Goal: Transaction & Acquisition: Book appointment/travel/reservation

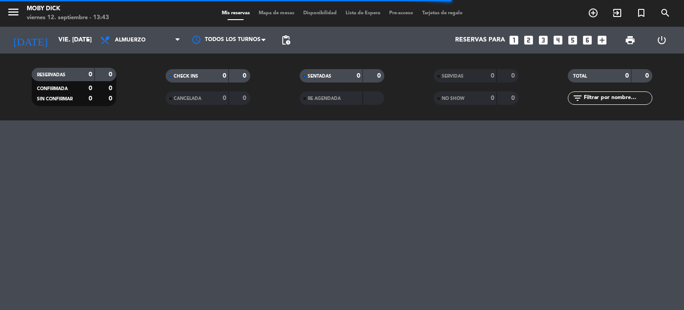
click at [572, 38] on icon "looks_5" at bounding box center [573, 40] width 12 height 12
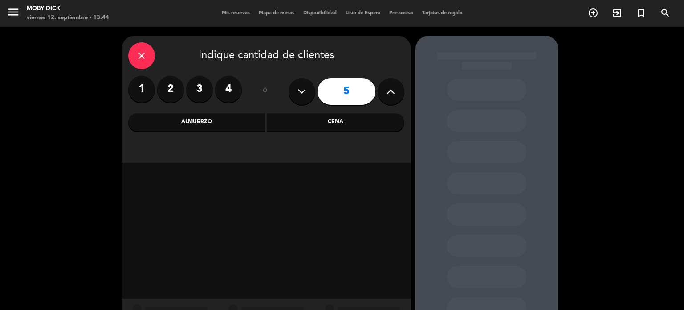
click at [322, 117] on div "Cena" at bounding box center [335, 122] width 137 height 18
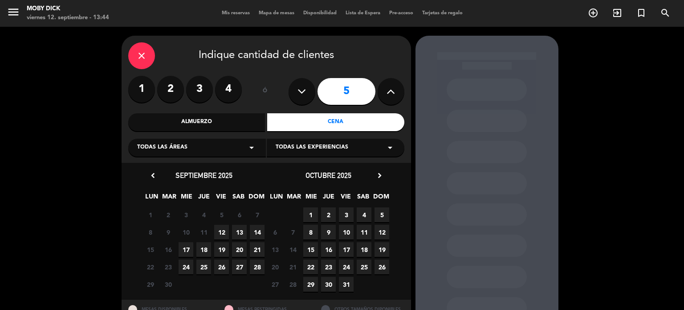
click at [221, 234] on span "12" at bounding box center [221, 231] width 15 height 15
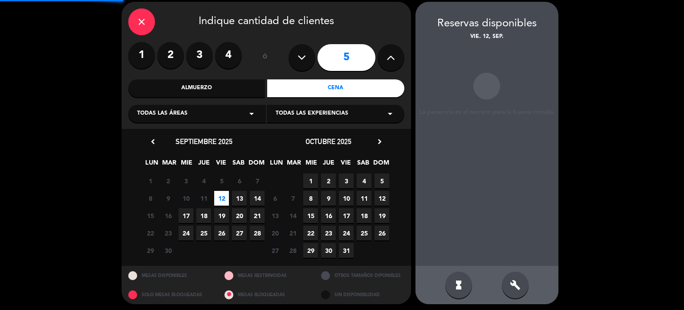
scroll to position [36, 0]
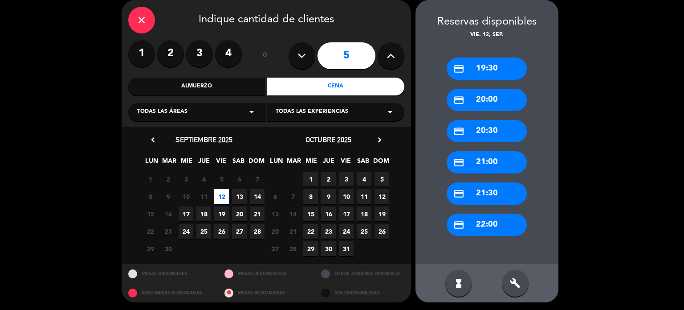
click at [487, 186] on div "credit_card 21:30" at bounding box center [487, 193] width 80 height 22
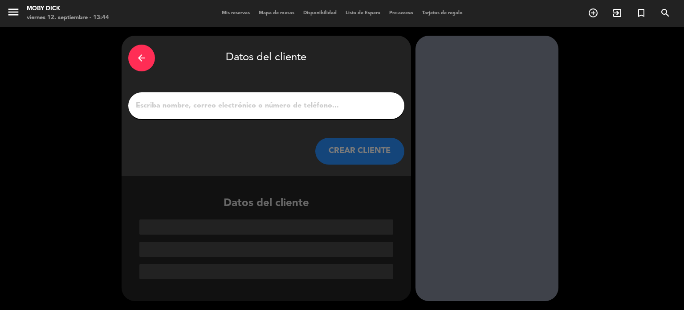
scroll to position [0, 0]
click at [280, 106] on input "1" at bounding box center [266, 105] width 263 height 12
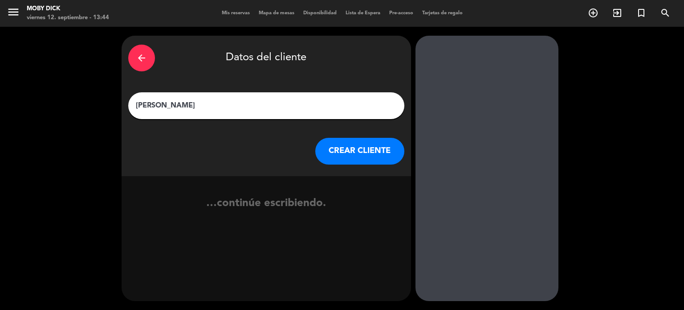
type input "[PERSON_NAME]"
click at [360, 142] on button "CREAR CLIENTE" at bounding box center [359, 151] width 89 height 27
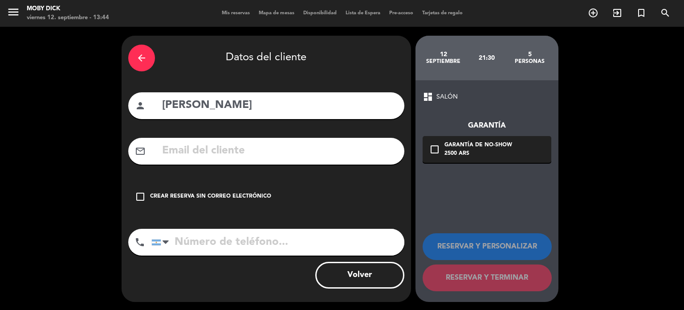
click at [176, 201] on div "check_box_outline_blank Crear reserva sin correo electrónico" at bounding box center [266, 196] width 276 height 27
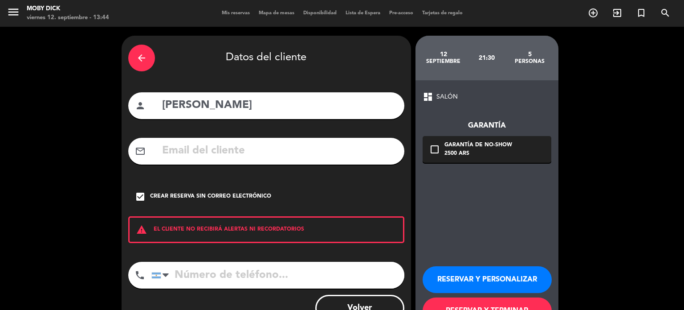
click at [200, 273] on input "tel" at bounding box center [277, 274] width 253 height 27
type input "1151559814"
click at [457, 302] on button "RESERVAR Y TERMINAR" at bounding box center [487, 310] width 129 height 27
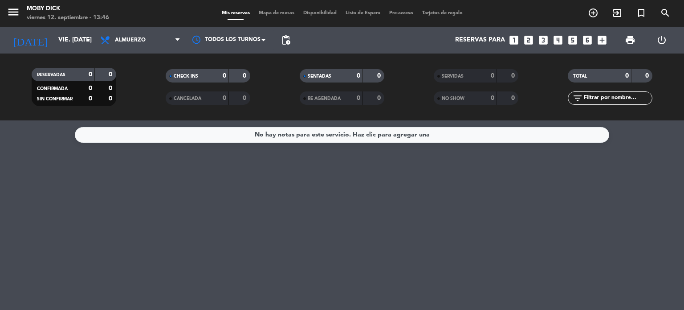
click at [530, 42] on icon "looks_two" at bounding box center [529, 40] width 12 height 12
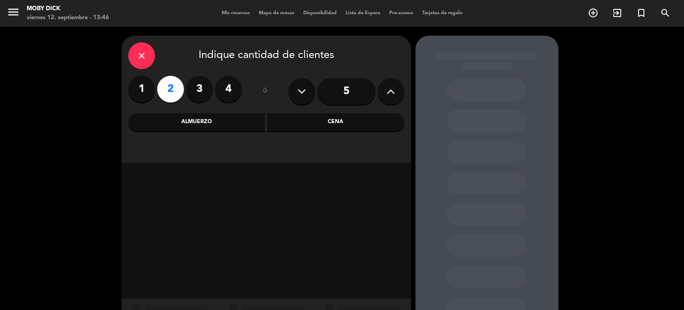
click at [306, 123] on div "Cena" at bounding box center [335, 122] width 137 height 18
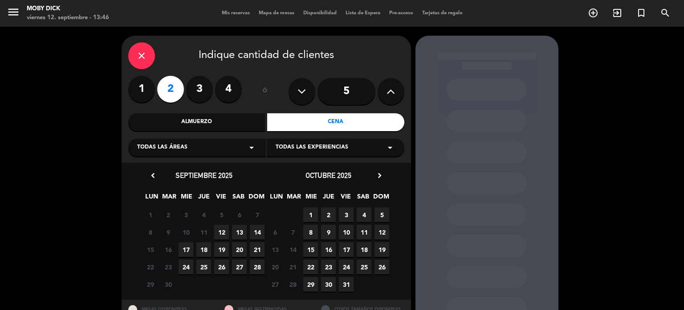
click at [224, 227] on span "12" at bounding box center [221, 231] width 15 height 15
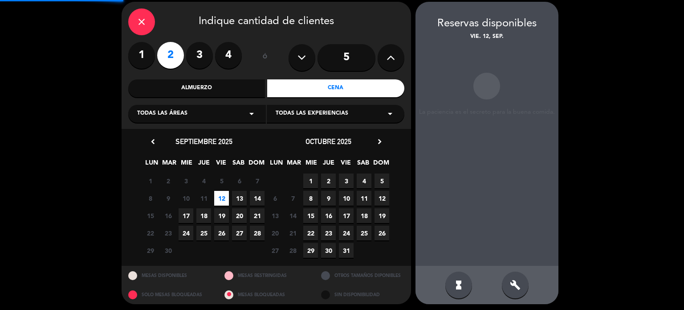
scroll to position [36, 0]
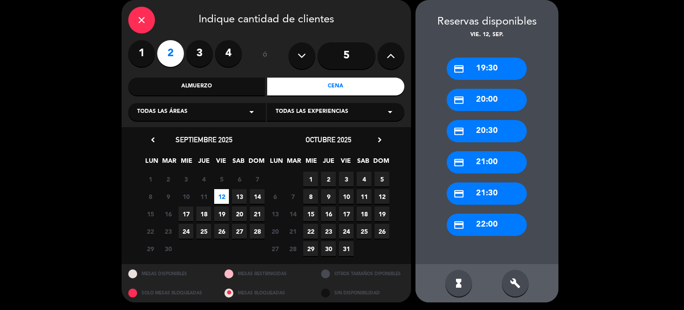
click at [503, 220] on div "credit_card 22:00" at bounding box center [487, 224] width 80 height 22
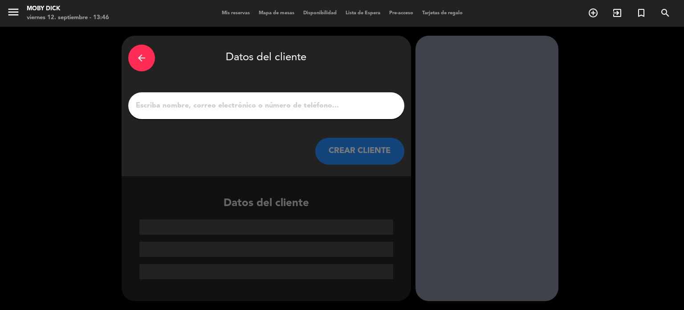
click at [296, 98] on div at bounding box center [266, 105] width 276 height 27
click at [282, 109] on input "1" at bounding box center [266, 105] width 263 height 12
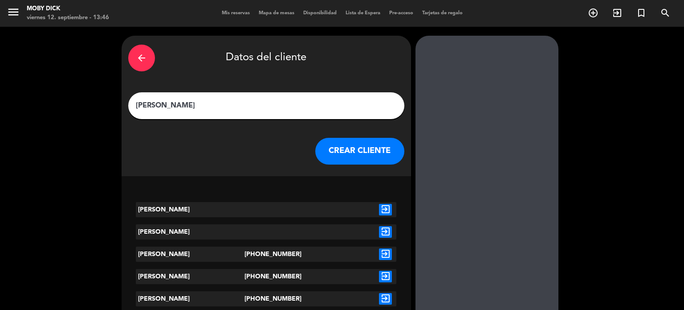
type input "[PERSON_NAME]"
click at [369, 155] on button "CREAR CLIENTE" at bounding box center [359, 151] width 89 height 27
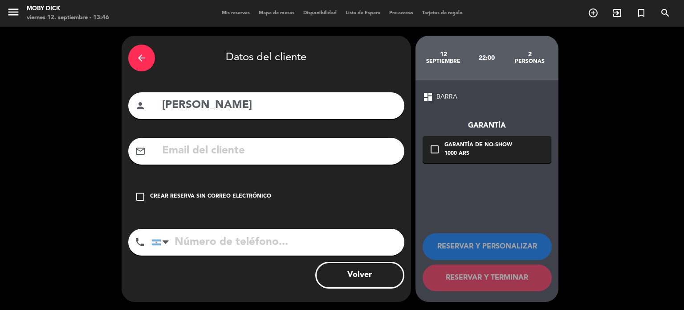
click at [238, 190] on div "check_box_outline_blank Crear reserva sin correo electrónico" at bounding box center [266, 196] width 276 height 27
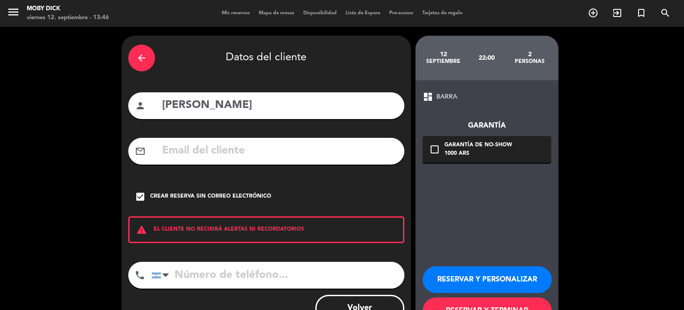
click at [209, 272] on input "tel" at bounding box center [277, 274] width 253 height 27
type input "1168472640"
click at [467, 286] on button "RESERVAR Y PERSONALIZAR" at bounding box center [487, 279] width 129 height 27
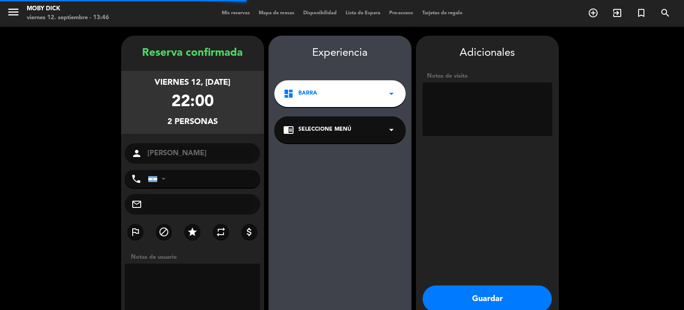
type input "[PHONE_NUMBER]"
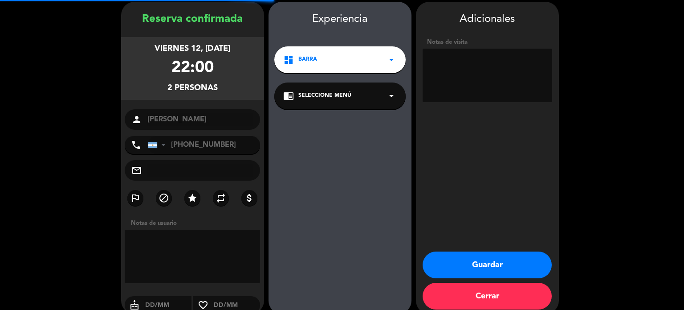
scroll to position [36, 0]
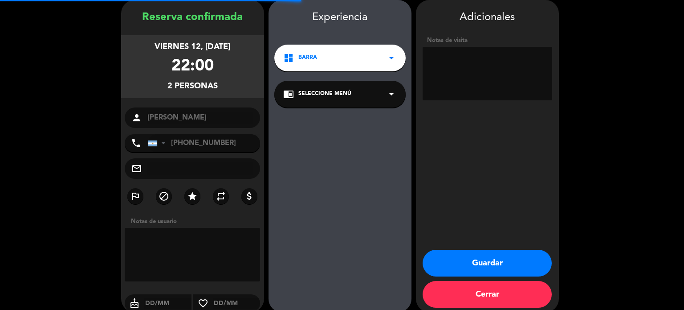
click at [481, 93] on textarea at bounding box center [488, 73] width 130 height 53
type textarea "Vienen 22:30"
click at [461, 261] on button "Guardar" at bounding box center [487, 262] width 129 height 27
